Goal: Task Accomplishment & Management: Manage account settings

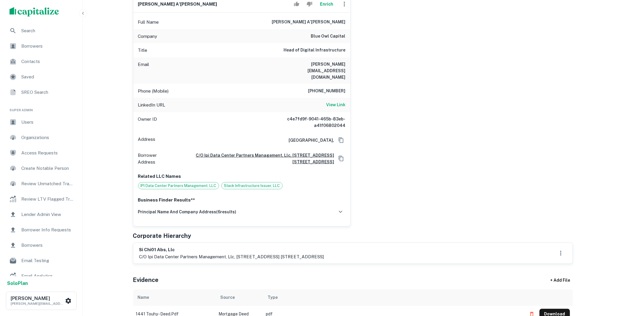
scroll to position [241, 0]
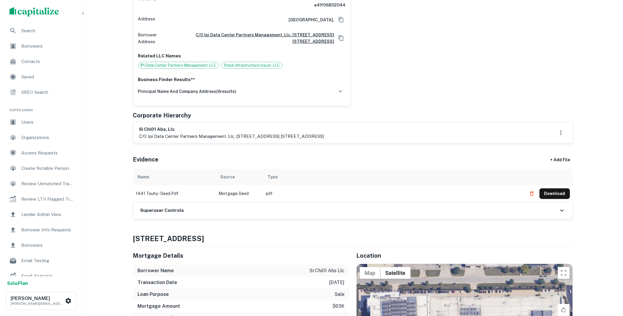
click at [563, 173] on th "scrollable content" at bounding box center [548, 177] width 49 height 17
click at [556, 188] on button "Download" at bounding box center [555, 193] width 30 height 11
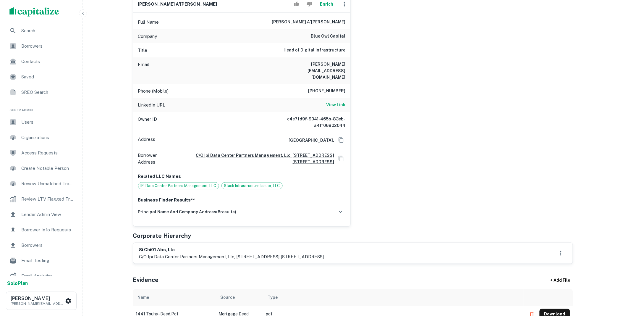
scroll to position [0, 0]
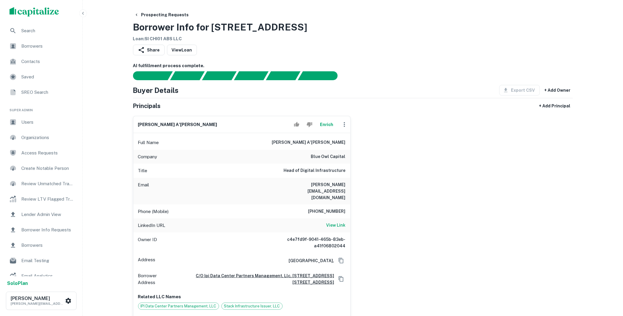
click at [329, 123] on button "Enrich" at bounding box center [327, 125] width 19 height 12
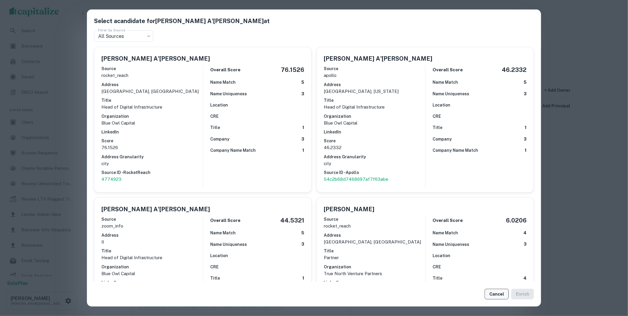
click at [498, 295] on button "Cancel" at bounding box center [497, 294] width 24 height 11
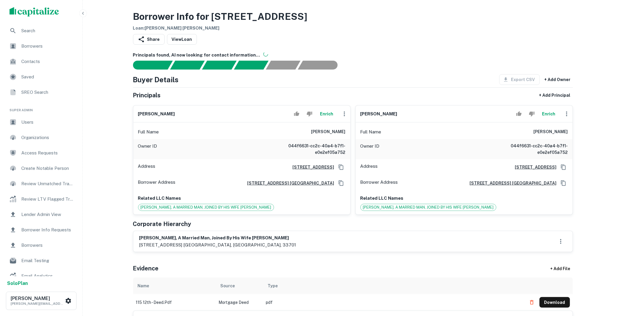
click at [568, 114] on icon "button" at bounding box center [567, 113] width 7 height 7
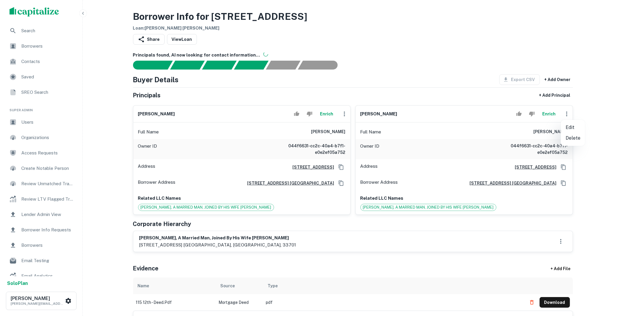
click at [567, 128] on li "Edit" at bounding box center [573, 127] width 24 height 11
select select "**"
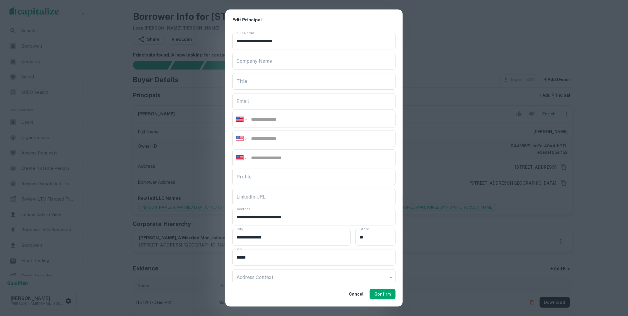
click at [272, 143] on div "**********" at bounding box center [314, 138] width 163 height 17
click at [271, 141] on input "tel" at bounding box center [321, 138] width 141 height 7
type input "**********"
click at [381, 294] on button "Confirm" at bounding box center [383, 294] width 26 height 11
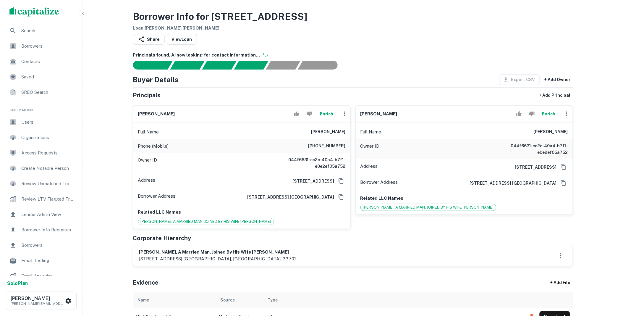
click at [567, 116] on icon "button" at bounding box center [567, 114] width 1 height 5
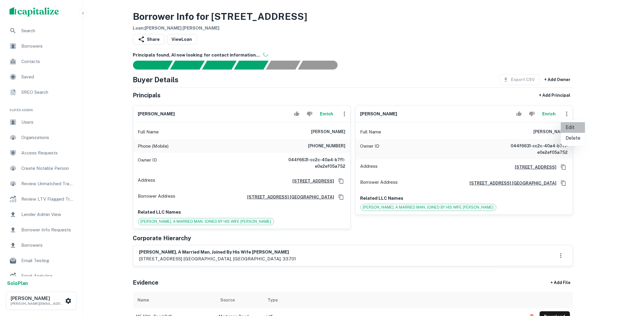
click at [570, 129] on li "Edit" at bounding box center [573, 127] width 24 height 11
select select "**"
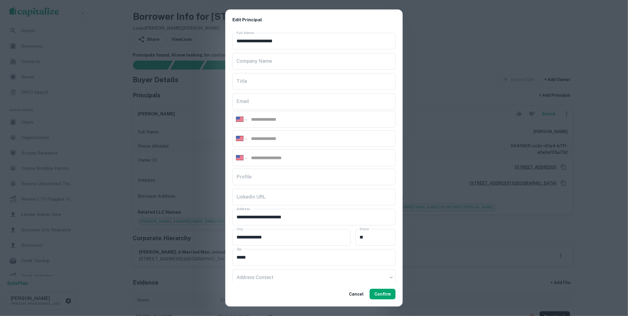
click at [269, 138] on input "tel" at bounding box center [321, 138] width 141 height 7
type input "**********"
click at [381, 296] on button "Confirm" at bounding box center [383, 294] width 26 height 11
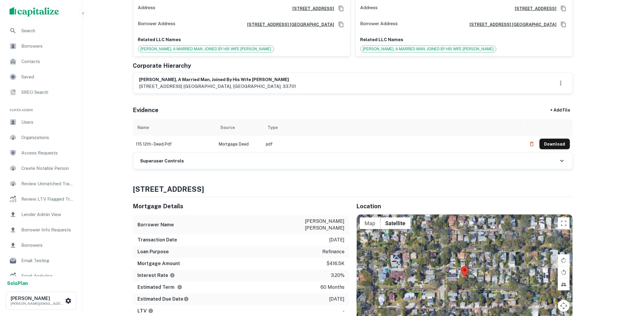
scroll to position [120, 0]
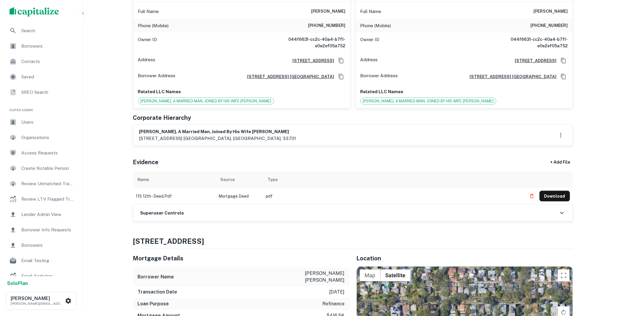
click at [231, 208] on div "Superuser Controls" at bounding box center [353, 213] width 440 height 17
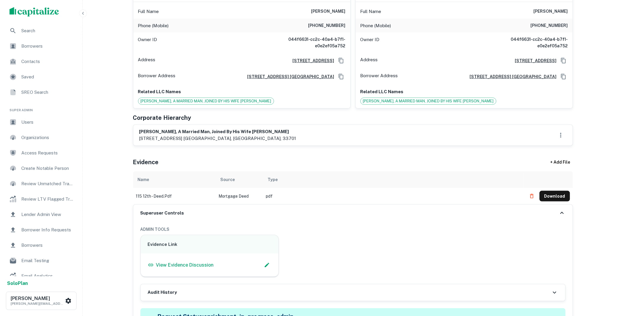
click at [231, 208] on div "Superuser Controls" at bounding box center [353, 213] width 440 height 17
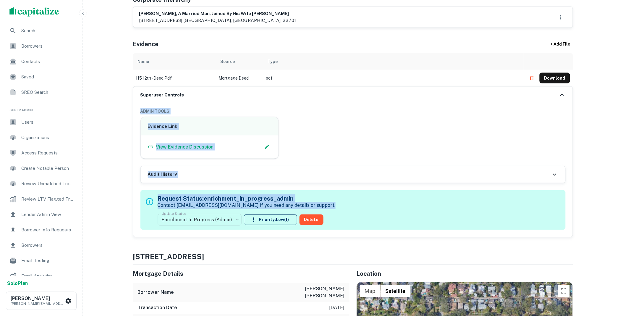
scroll to position [241, 0]
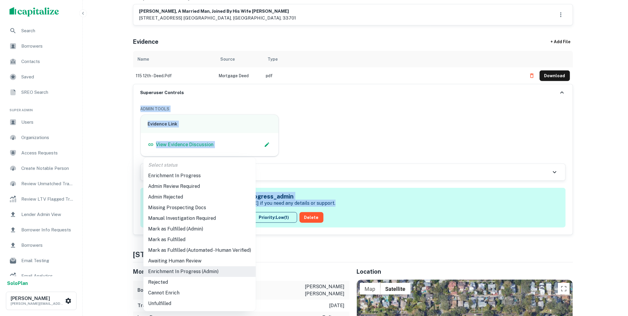
click at [194, 227] on li "Mark as Fulfilled (Admin)" at bounding box center [200, 229] width 112 height 11
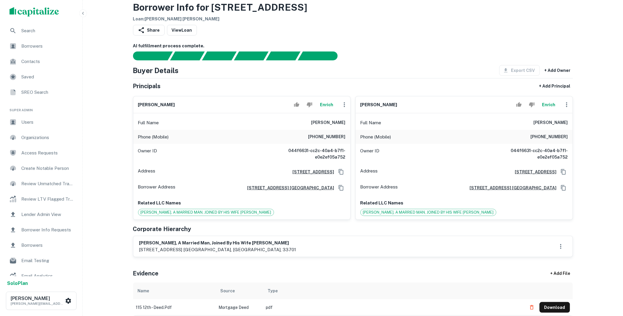
scroll to position [0, 0]
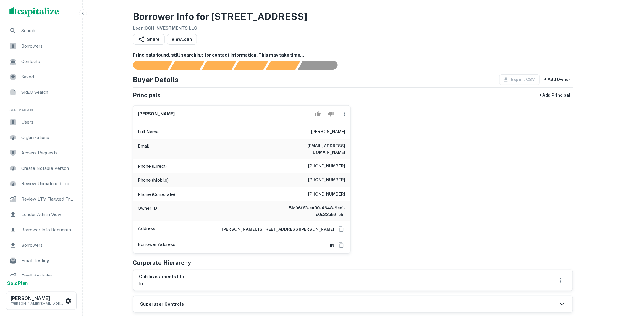
click at [346, 115] on icon "button" at bounding box center [344, 113] width 7 height 7
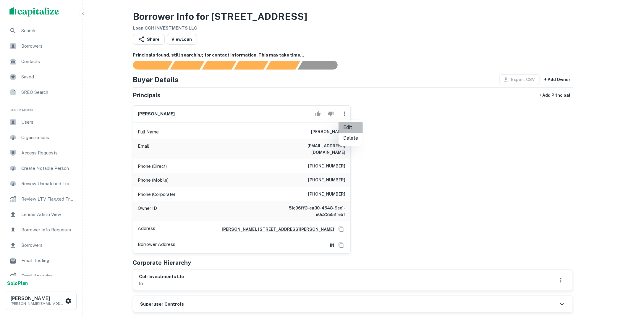
click at [345, 128] on li "Edit" at bounding box center [351, 127] width 24 height 11
select select "**"
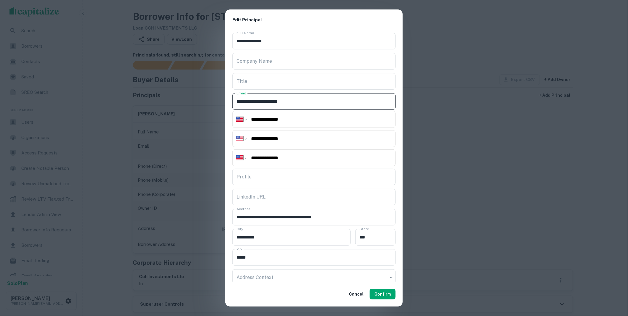
drag, startPoint x: 301, startPoint y: 101, endPoint x: 229, endPoint y: 104, distance: 72.0
click at [229, 104] on div "**********" at bounding box center [314, 156] width 178 height 252
click at [381, 294] on button "Confirm" at bounding box center [383, 294] width 26 height 11
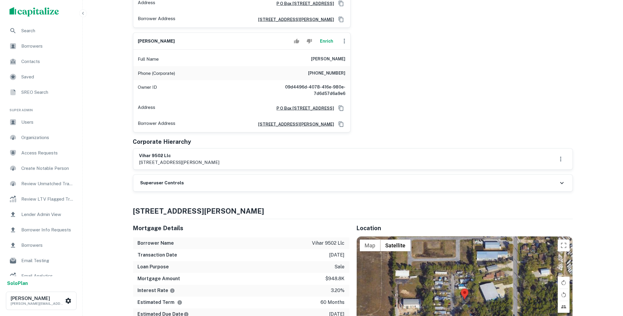
scroll to position [241, 0]
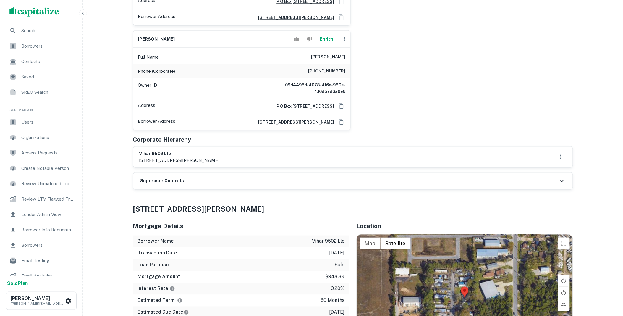
click at [199, 173] on div "Superuser Controls" at bounding box center [353, 181] width 440 height 17
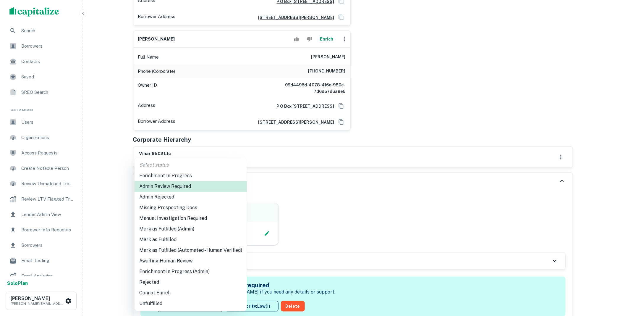
click at [166, 238] on li "Mark as Fulfilled" at bounding box center [191, 239] width 112 height 11
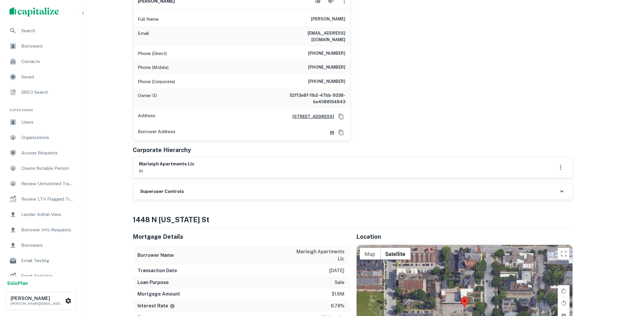
scroll to position [120, 0]
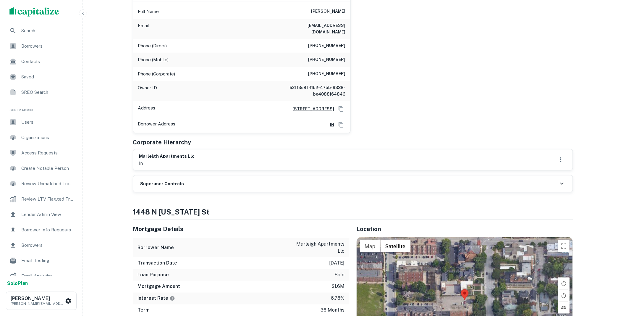
click at [228, 179] on div "Superuser Controls" at bounding box center [353, 183] width 440 height 17
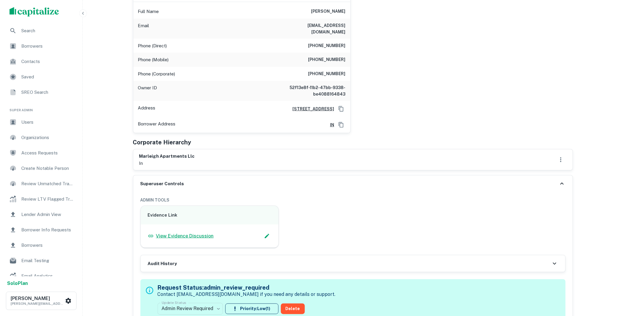
click at [191, 233] on p "View Evidence Discussion" at bounding box center [185, 236] width 58 height 7
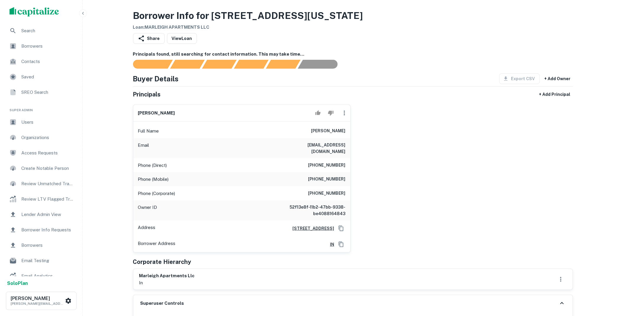
scroll to position [0, 0]
